Goal: Task Accomplishment & Management: Complete application form

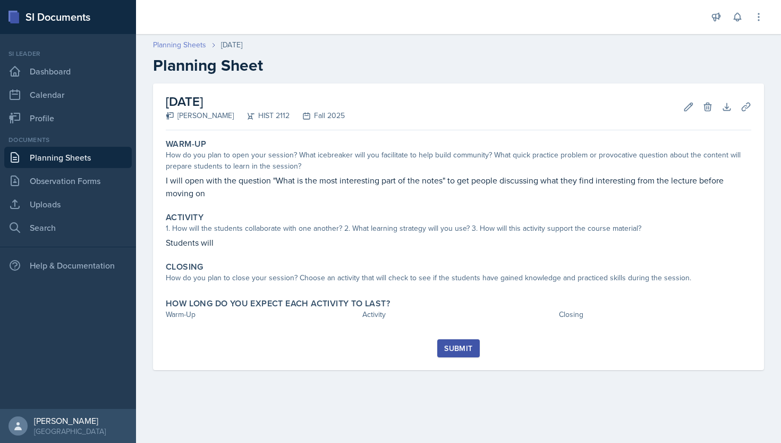
click at [194, 45] on link "Planning Sheets" at bounding box center [179, 44] width 53 height 11
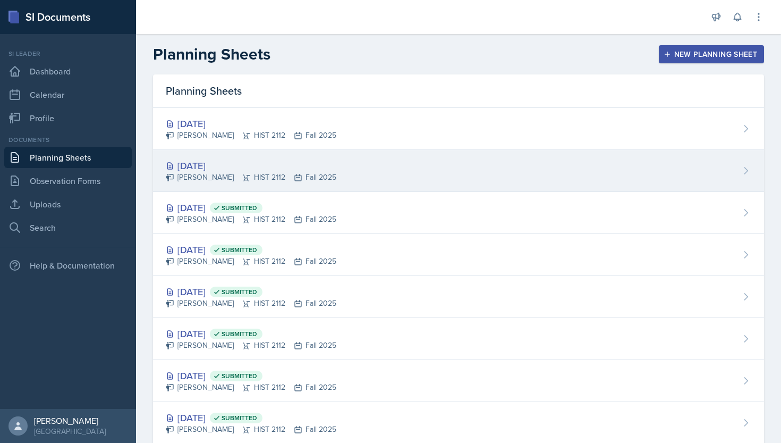
click at [215, 166] on div "[DATE]" at bounding box center [251, 165] width 171 height 14
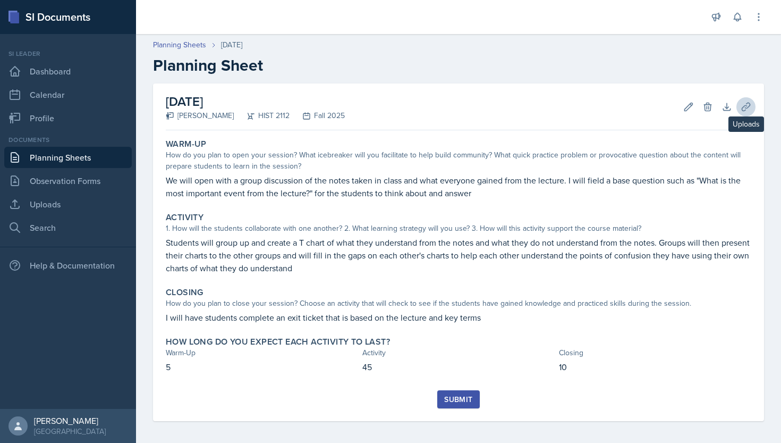
click at [744, 104] on icon at bounding box center [746, 106] width 11 height 11
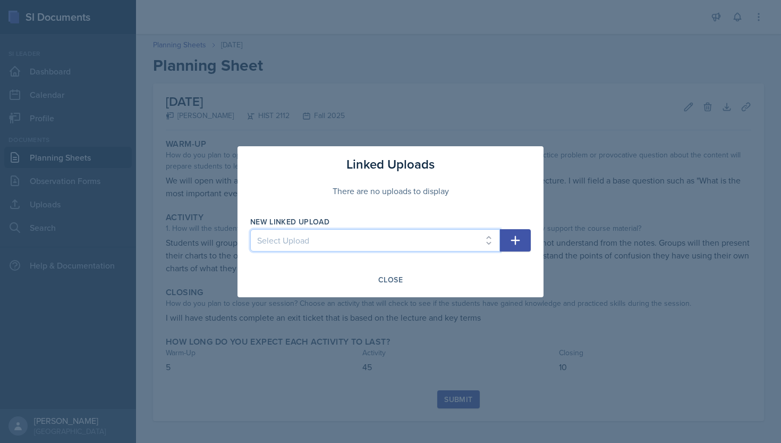
select select "e869e8ab-cad6-4500-a9eb-0f2b684c197e"
click at [517, 235] on icon "button" at bounding box center [515, 240] width 13 height 13
select select
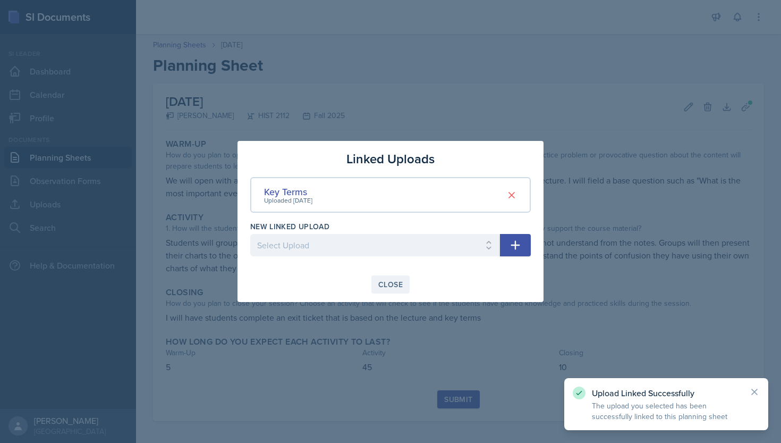
click at [400, 278] on button "Close" at bounding box center [390, 284] width 38 height 18
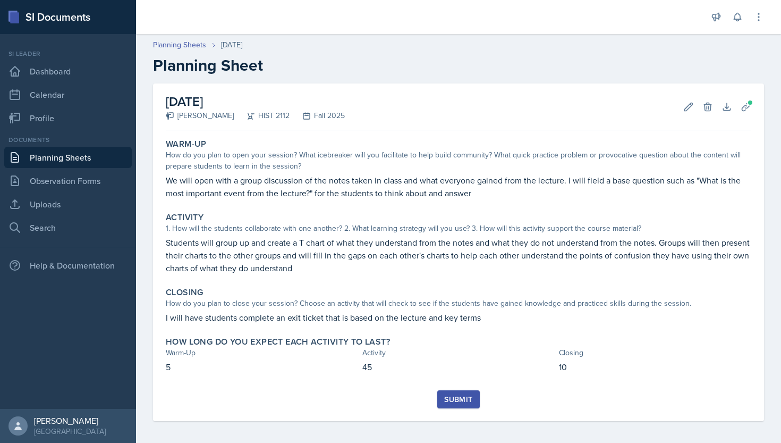
click at [455, 393] on button "Submit" at bounding box center [458, 399] width 42 height 18
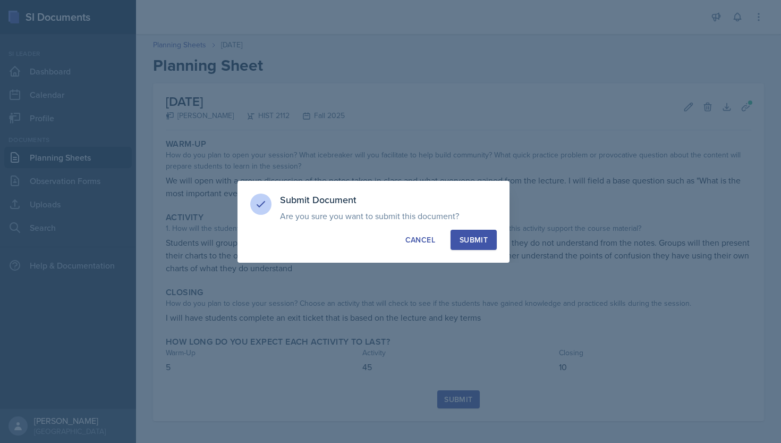
click at [467, 240] on div "Submit" at bounding box center [474, 239] width 28 height 11
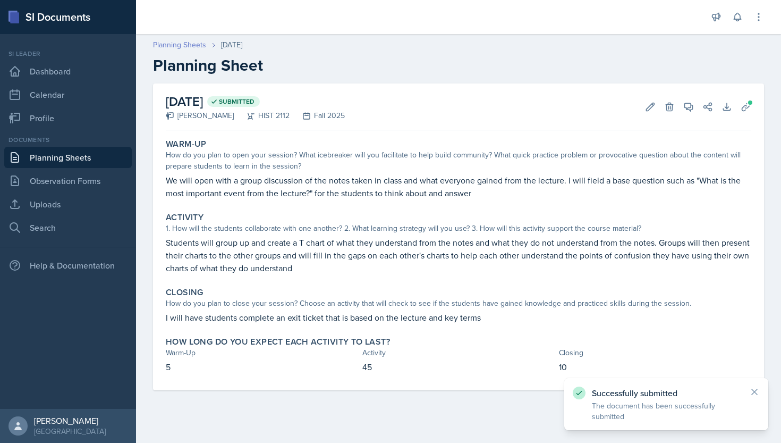
click at [200, 46] on link "Planning Sheets" at bounding box center [179, 44] width 53 height 11
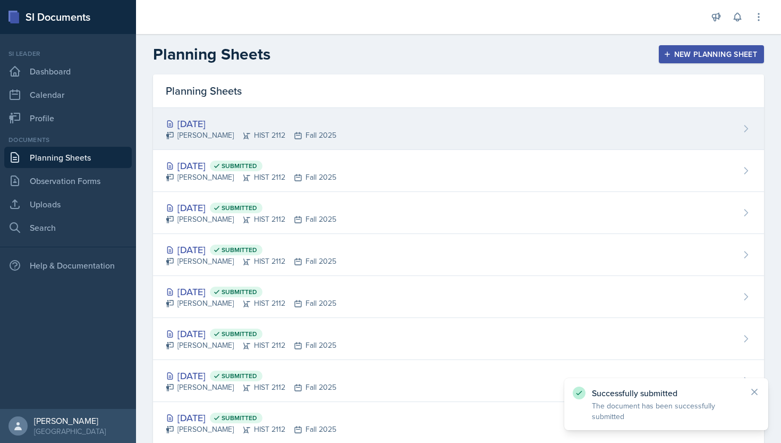
click at [207, 119] on div "[DATE]" at bounding box center [251, 123] width 171 height 14
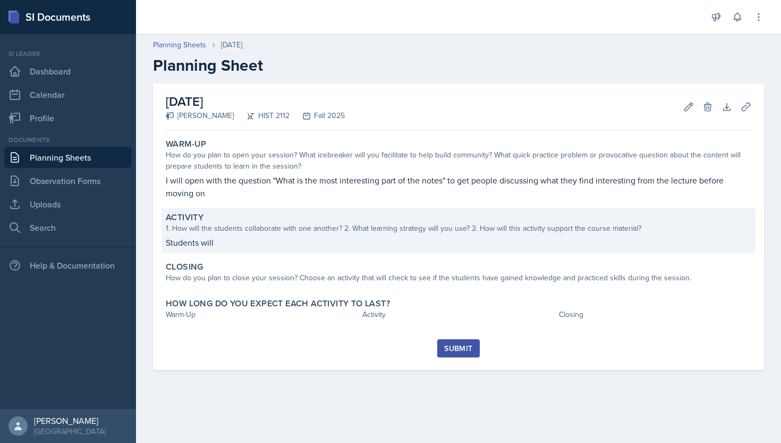
click at [294, 234] on div "Activity 1. How will the students collaborate with one another? 2. What learnin…" at bounding box center [458, 230] width 594 height 45
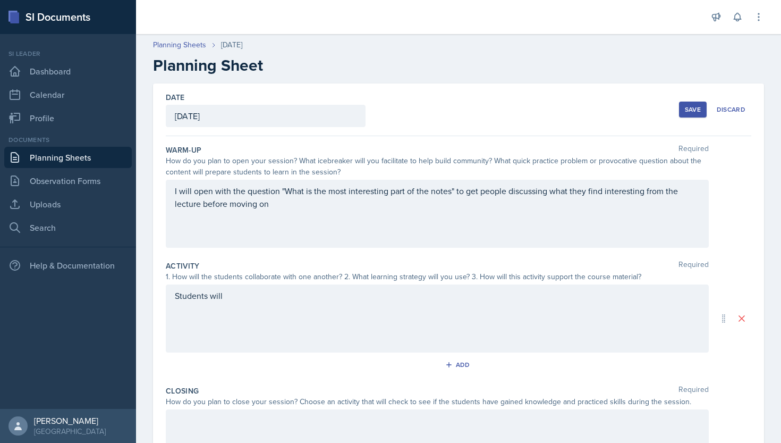
click at [288, 299] on div "Students will" at bounding box center [437, 318] width 543 height 68
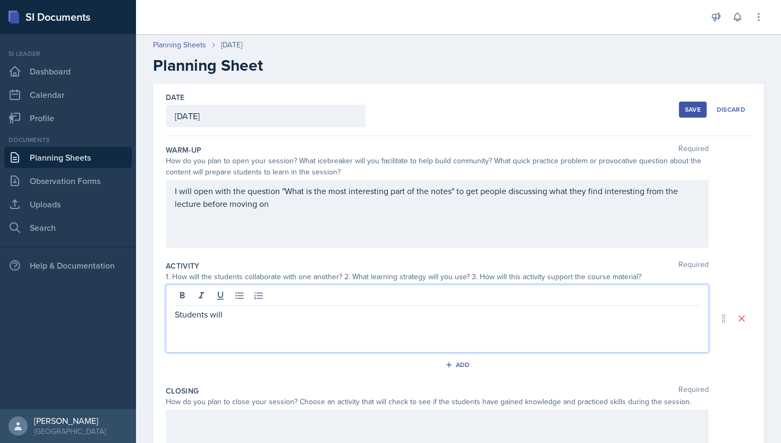
click at [280, 318] on p "Students will" at bounding box center [437, 314] width 525 height 13
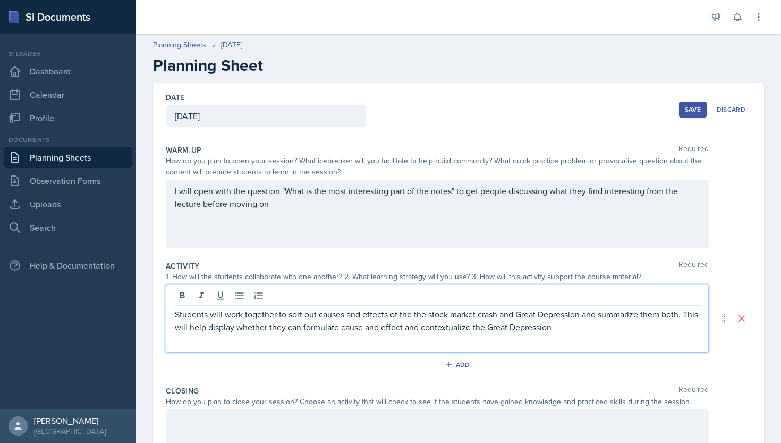
click at [413, 315] on p "Students will work together to sort out causes and effects of the the stock mar…" at bounding box center [437, 320] width 525 height 25
click at [555, 328] on p "Students will work together to sort out causes and effects of the stock market …" at bounding box center [437, 320] width 525 height 25
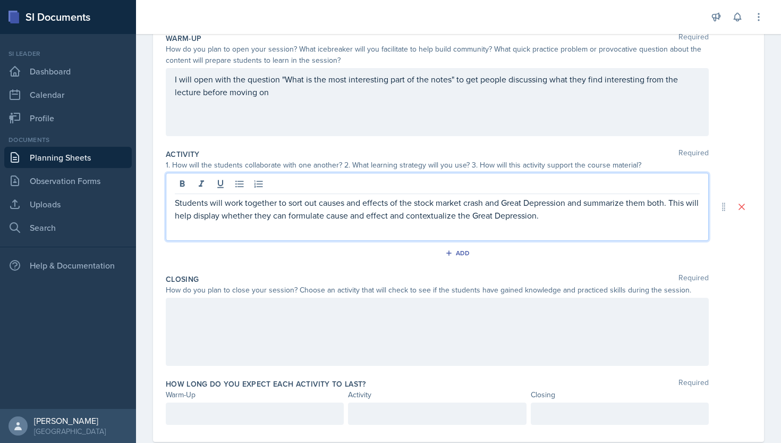
scroll to position [115, 0]
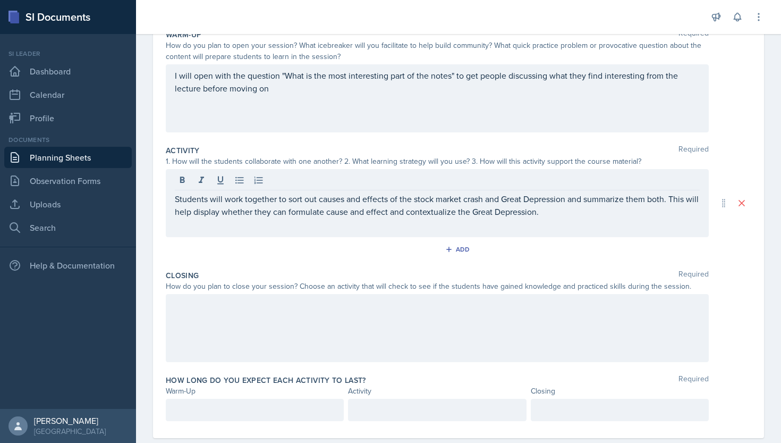
click at [482, 338] on div at bounding box center [437, 328] width 543 height 68
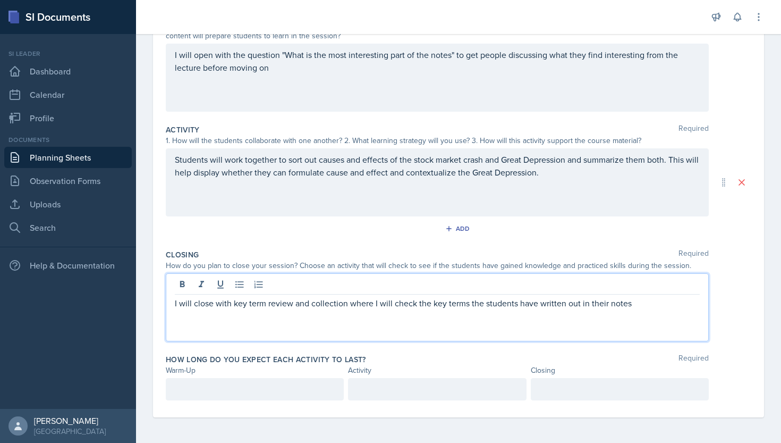
scroll to position [136, 0]
click at [300, 388] on div at bounding box center [255, 389] width 178 height 22
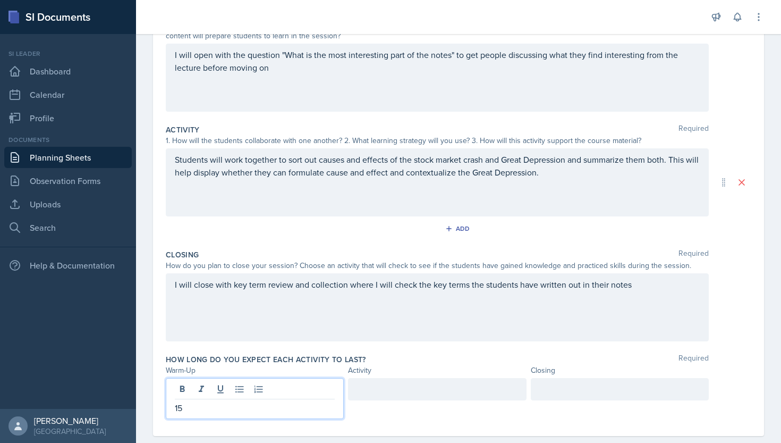
click at [558, 388] on div at bounding box center [620, 389] width 178 height 22
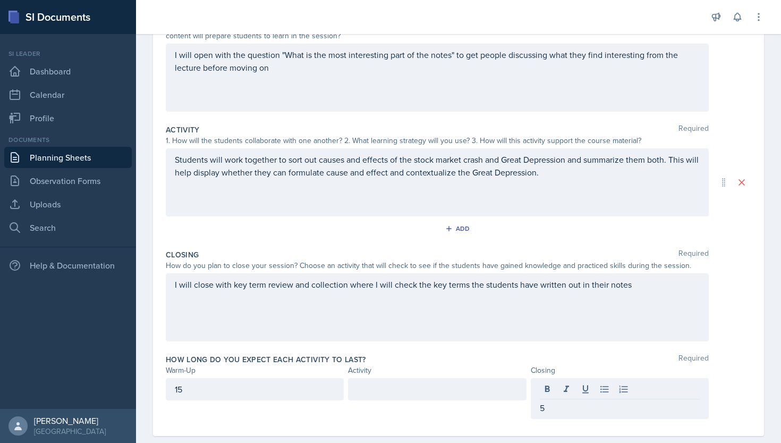
click at [498, 378] on div at bounding box center [437, 389] width 178 height 22
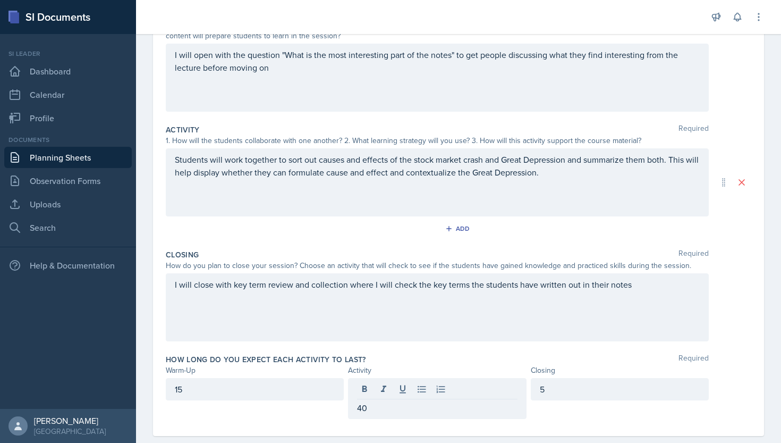
click at [530, 360] on div "How long do you expect each activity to last? Required" at bounding box center [458, 359] width 585 height 11
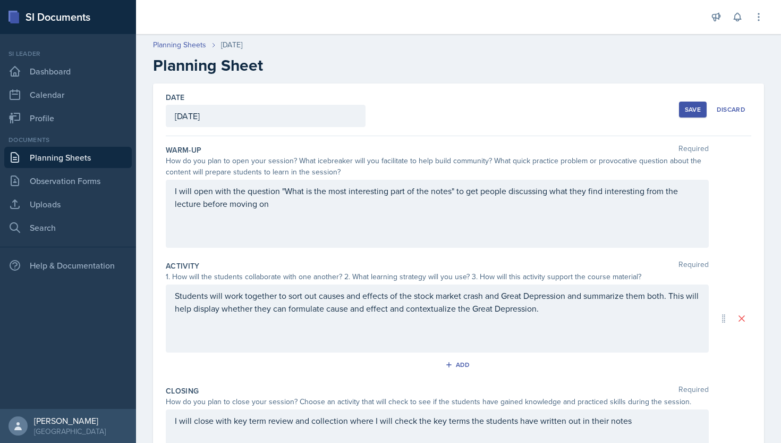
scroll to position [0, 0]
click at [682, 110] on button "Save" at bounding box center [693, 109] width 28 height 16
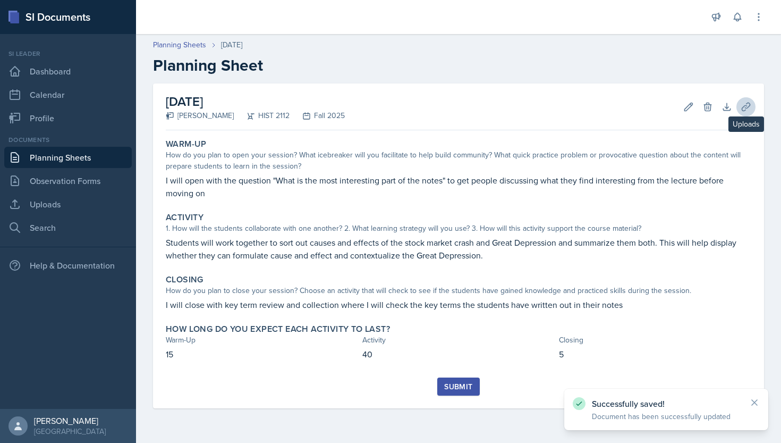
click at [747, 106] on icon at bounding box center [746, 106] width 11 height 11
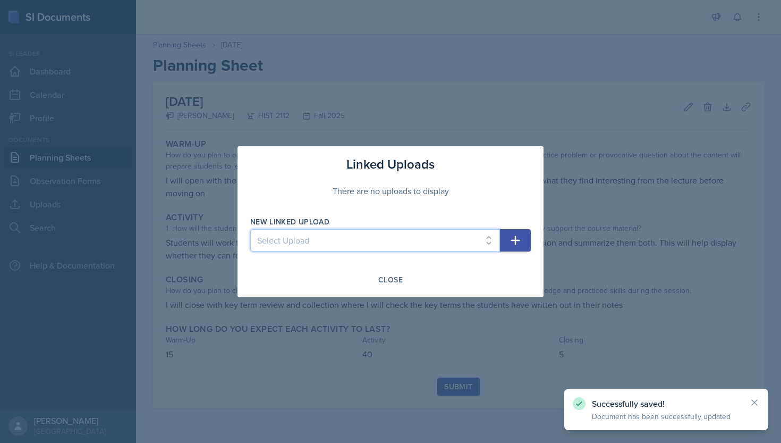
select select "e869e8ab-cad6-4500-a9eb-0f2b684c197e"
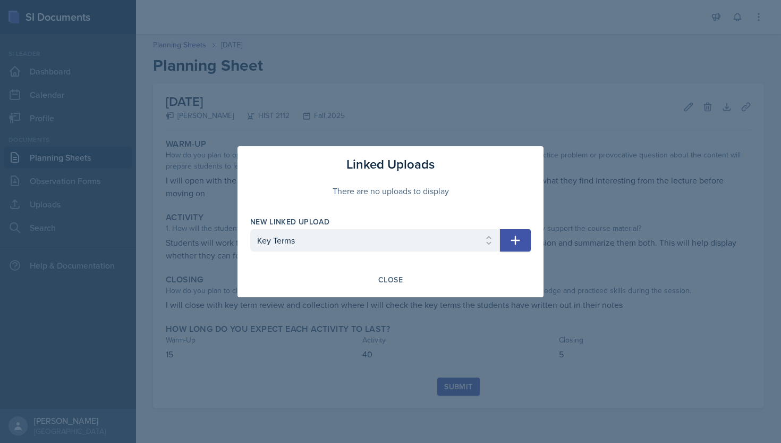
click at [507, 237] on button "button" at bounding box center [515, 240] width 31 height 22
select select
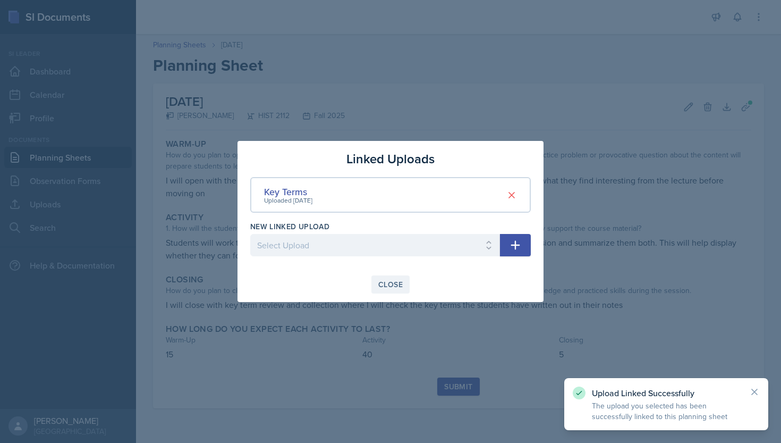
click at [383, 278] on button "Close" at bounding box center [390, 284] width 38 height 18
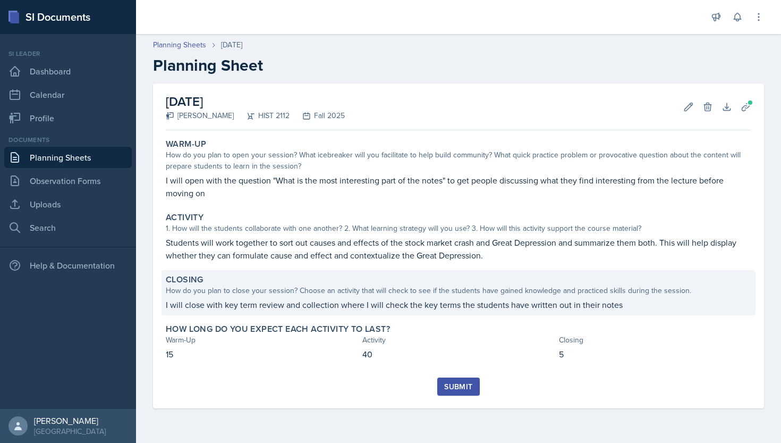
click at [456, 305] on p "I will close with key term review and collection where I will check the key ter…" at bounding box center [458, 304] width 585 height 13
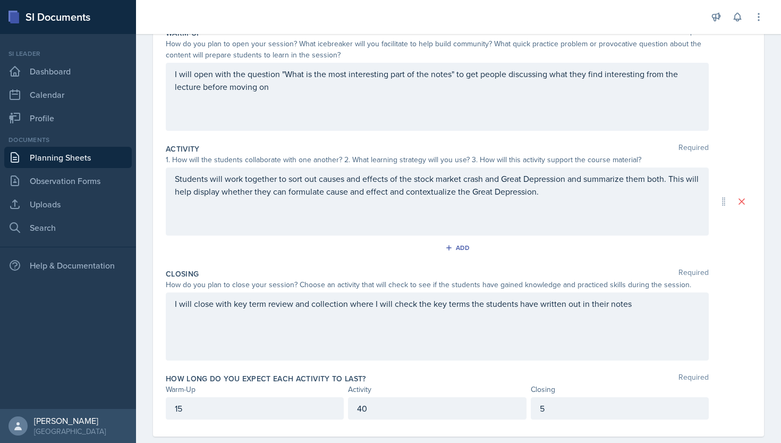
scroll to position [117, 0]
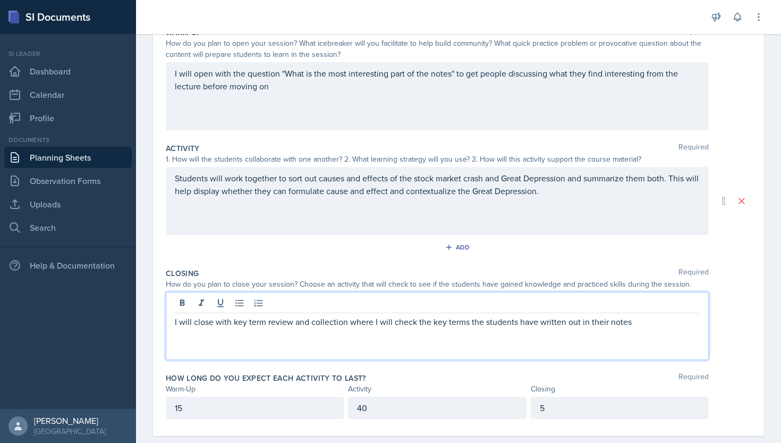
click at [468, 305] on div "I will close with key term review and collection where I will check the key ter…" at bounding box center [437, 326] width 543 height 68
click at [467, 322] on p "I will close with key term review and collection where I will check the key ter…" at bounding box center [437, 321] width 525 height 13
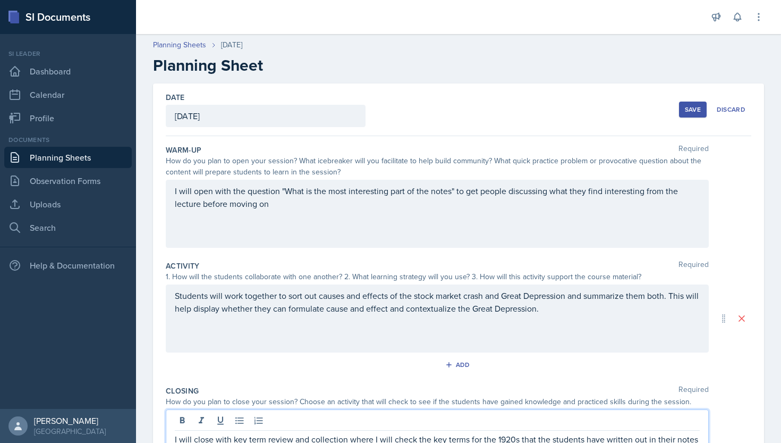
scroll to position [0, 0]
click at [693, 112] on div "Save" at bounding box center [693, 109] width 16 height 8
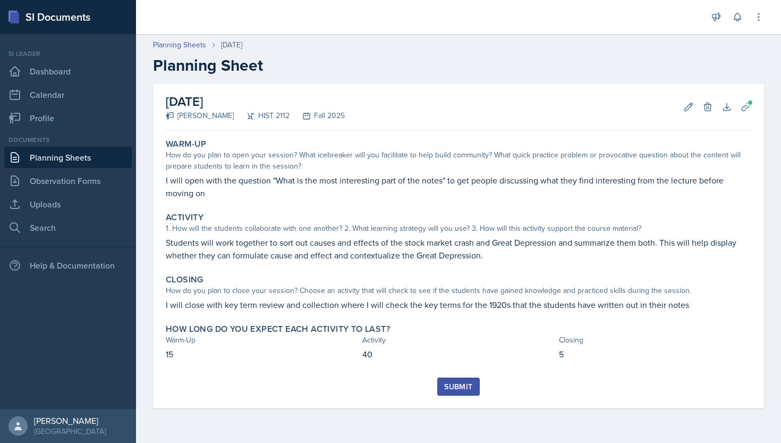
click at [447, 386] on div "Submit" at bounding box center [458, 386] width 28 height 8
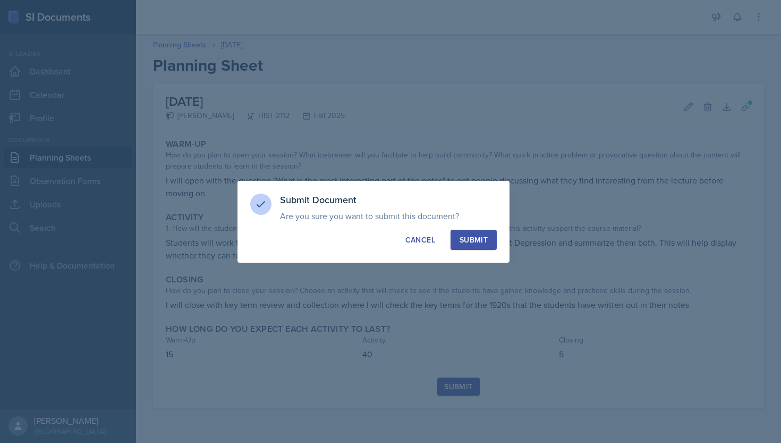
click at [470, 242] on div "Submit" at bounding box center [474, 239] width 28 height 11
